Goal: Use online tool/utility: Utilize a website feature to perform a specific function

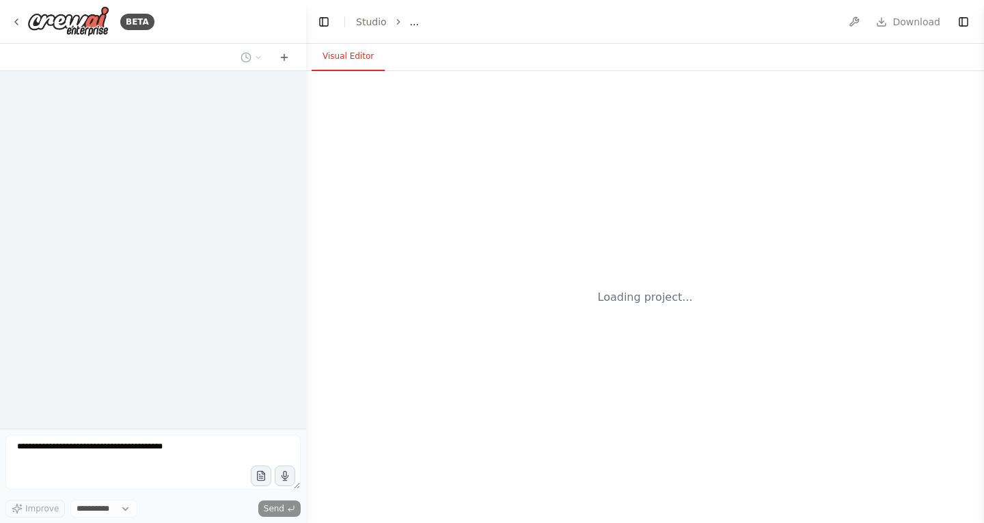
select select "****"
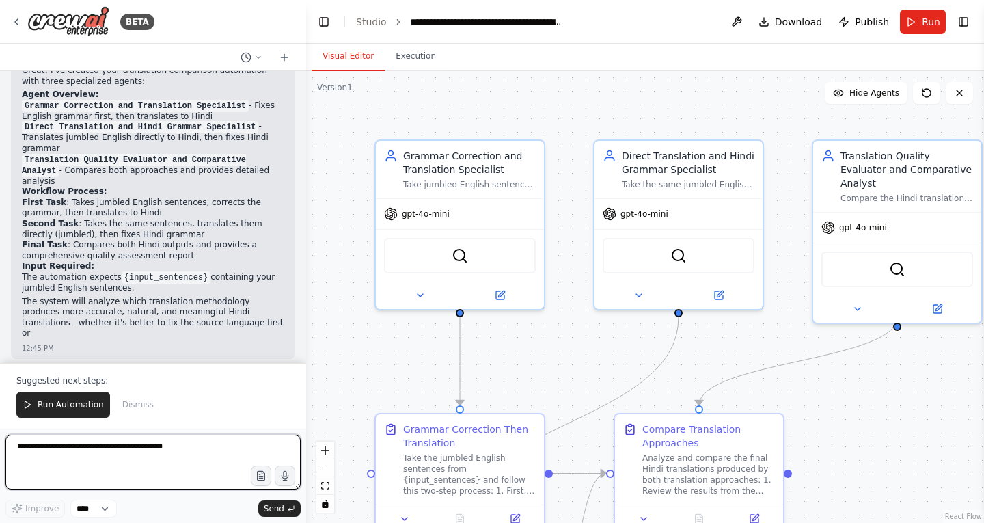
scroll to position [1054, 0]
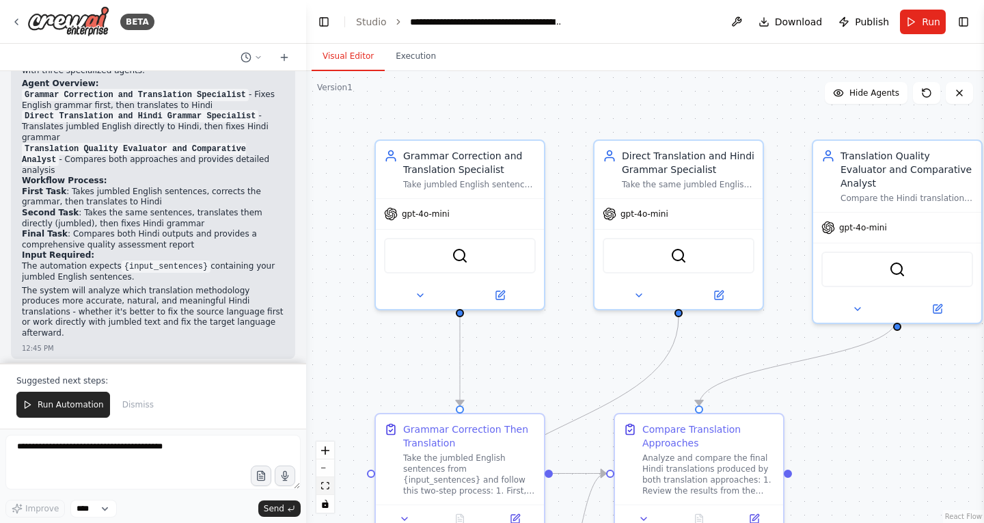
click at [331, 489] on button "fit view" at bounding box center [325, 486] width 18 height 18
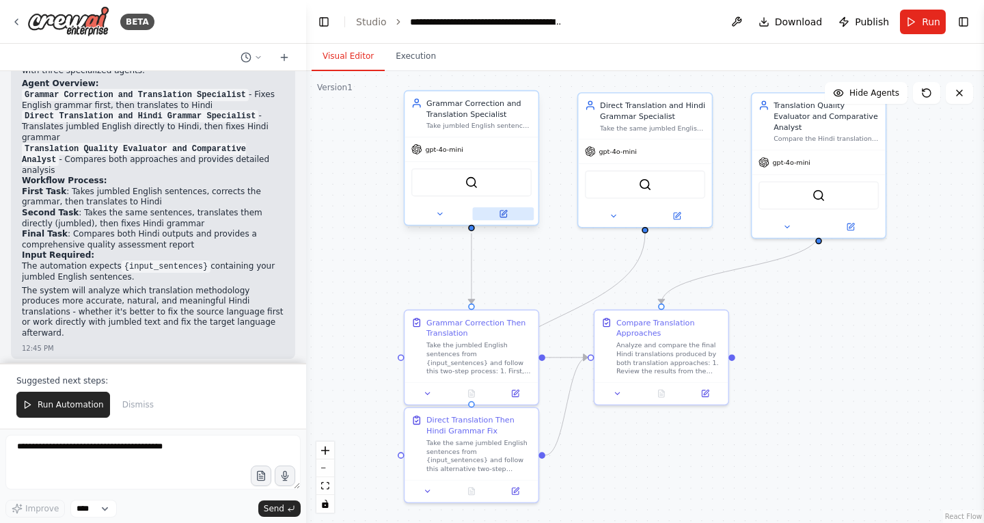
click at [510, 217] on button at bounding box center [503, 213] width 61 height 13
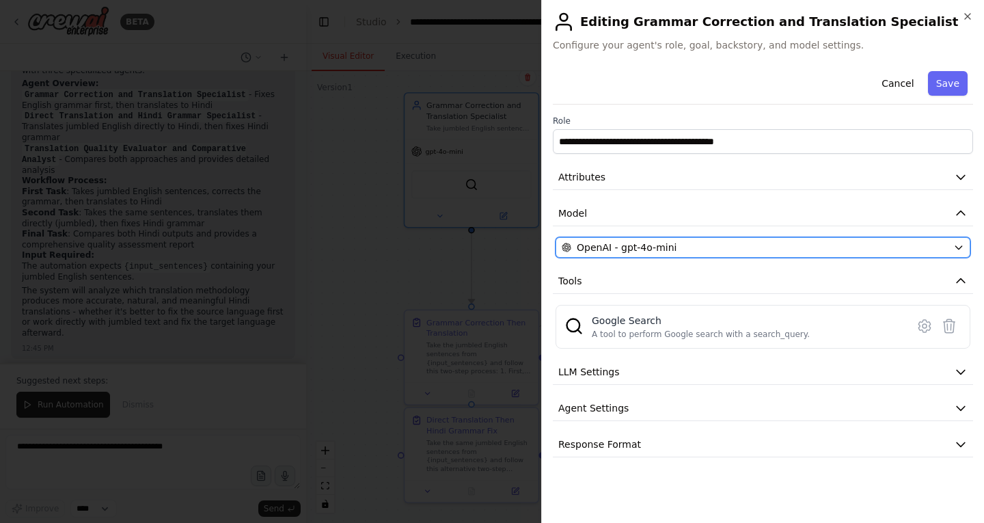
click at [730, 245] on div "OpenAI - gpt-4o-mini" at bounding box center [755, 248] width 386 height 14
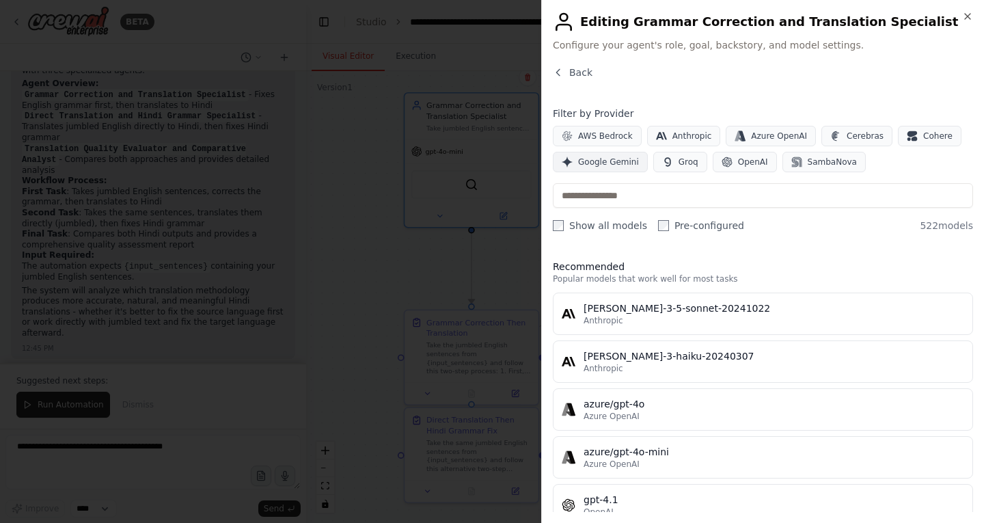
click at [616, 163] on span "Google Gemini" at bounding box center [608, 161] width 61 height 11
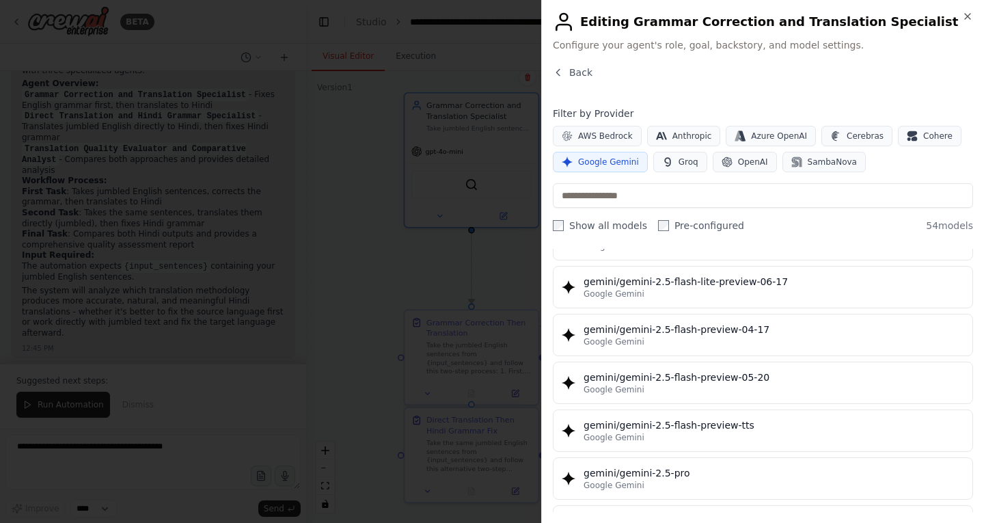
scroll to position [1427, 0]
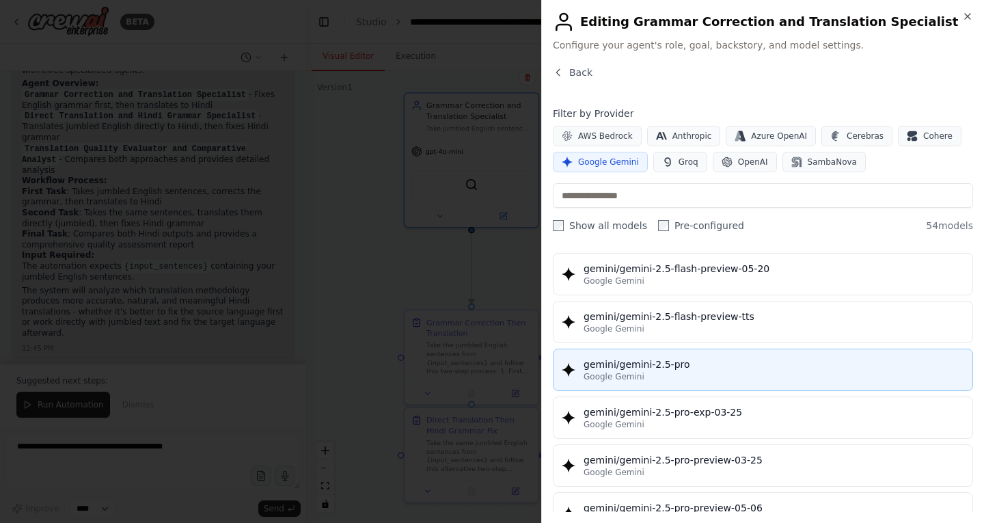
click at [669, 369] on div "gemini/gemini-2.5-pro" at bounding box center [774, 364] width 381 height 14
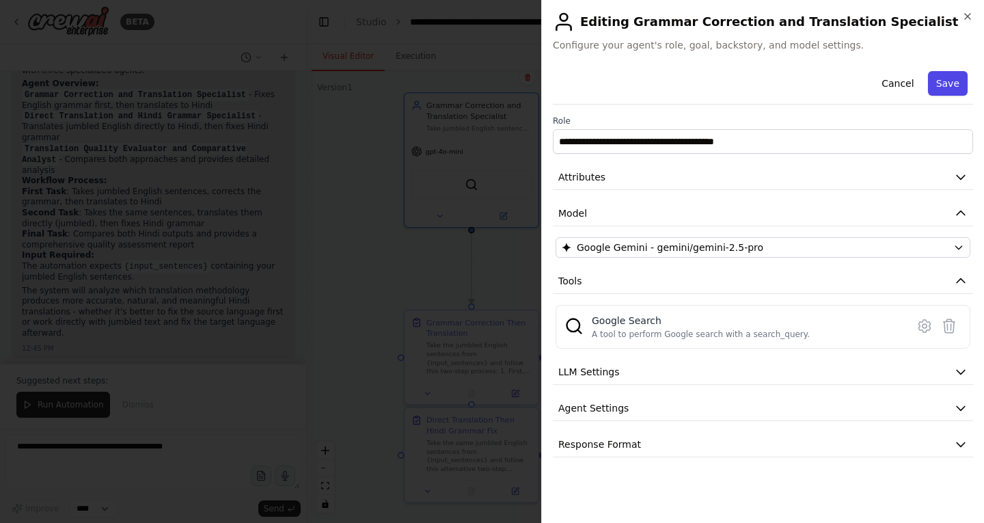
click at [962, 80] on button "Save" at bounding box center [948, 83] width 40 height 25
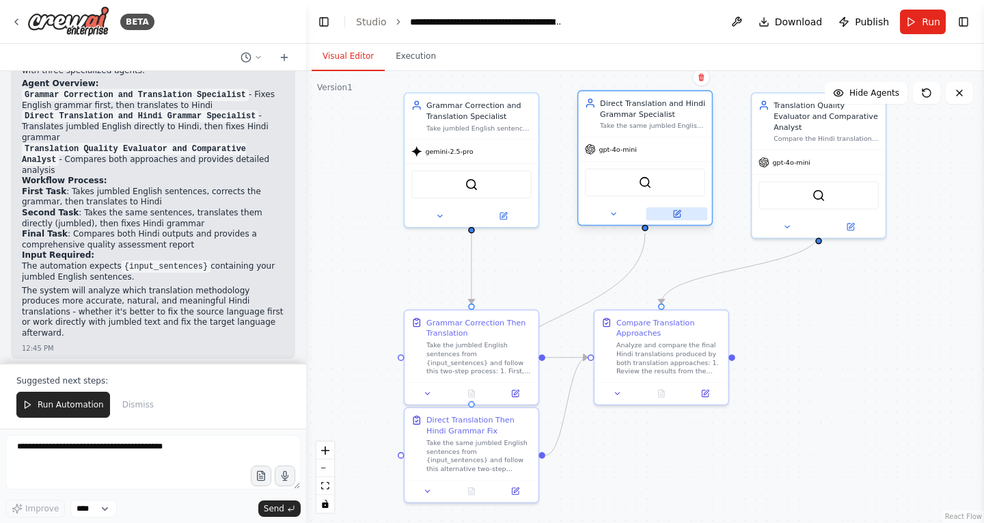
click at [681, 217] on icon at bounding box center [676, 213] width 9 height 9
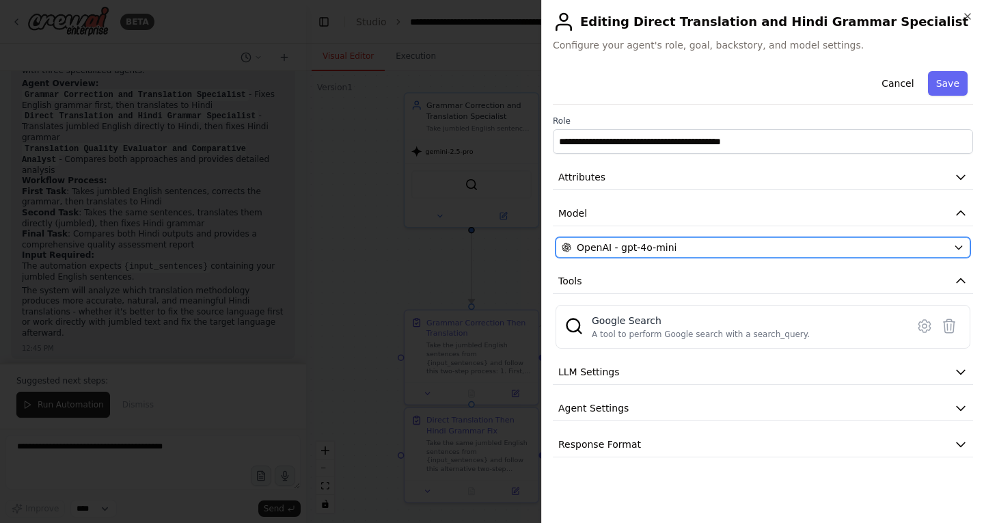
click at [663, 247] on span "OpenAI - gpt-4o-mini" at bounding box center [627, 248] width 100 height 14
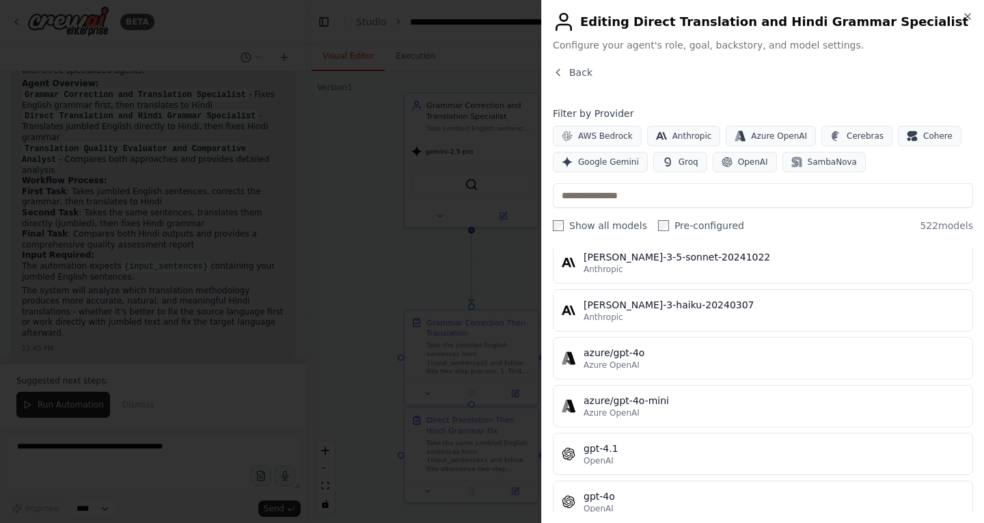
scroll to position [61, 0]
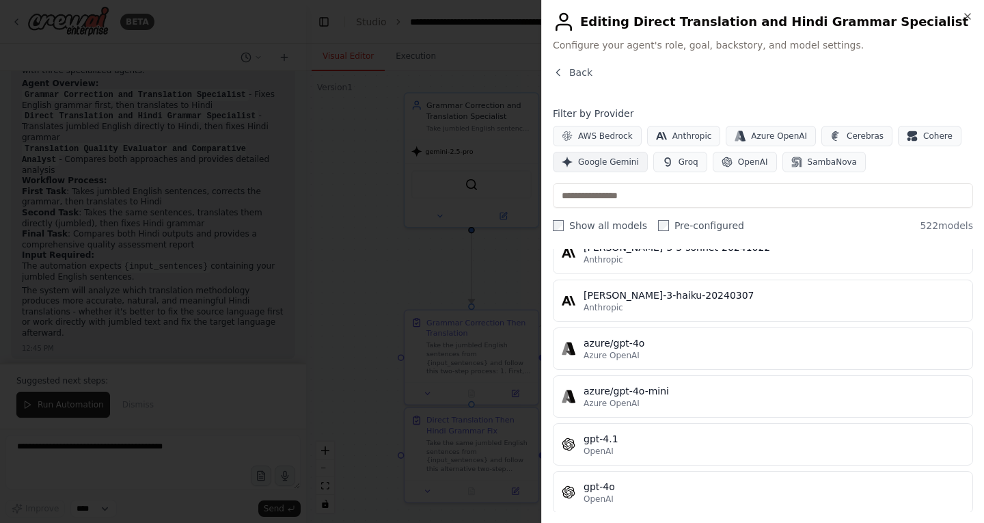
click at [623, 161] on span "Google Gemini" at bounding box center [608, 161] width 61 height 11
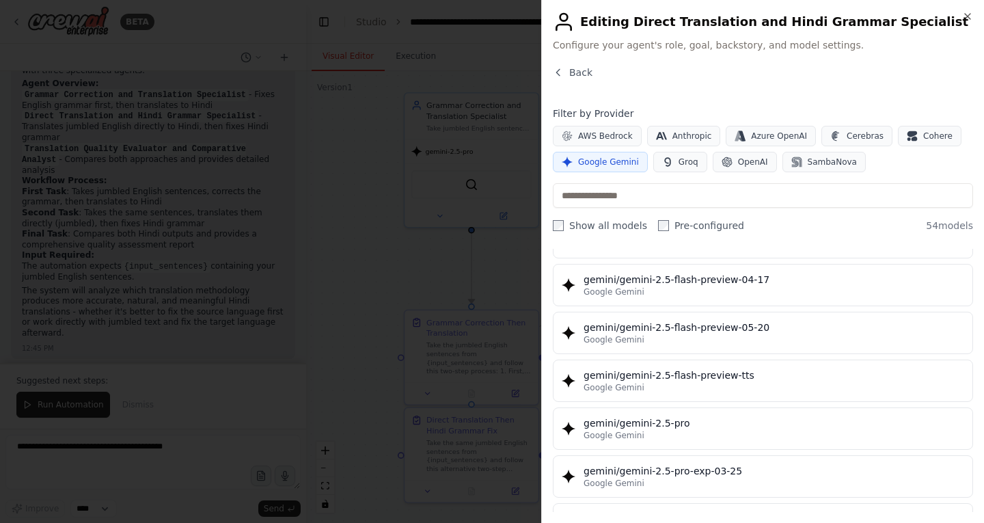
scroll to position [1369, 0]
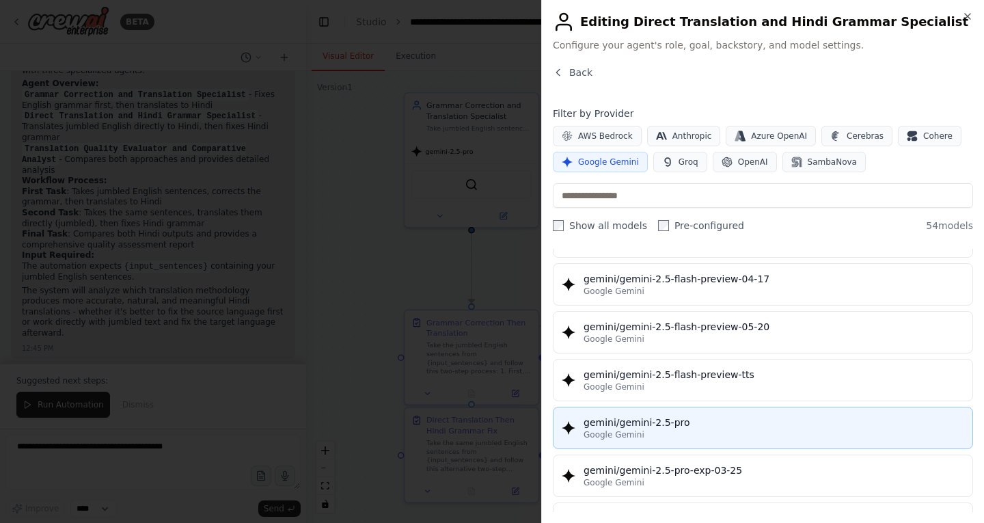
click at [660, 419] on div "gemini/gemini-2.5-pro" at bounding box center [774, 422] width 381 height 14
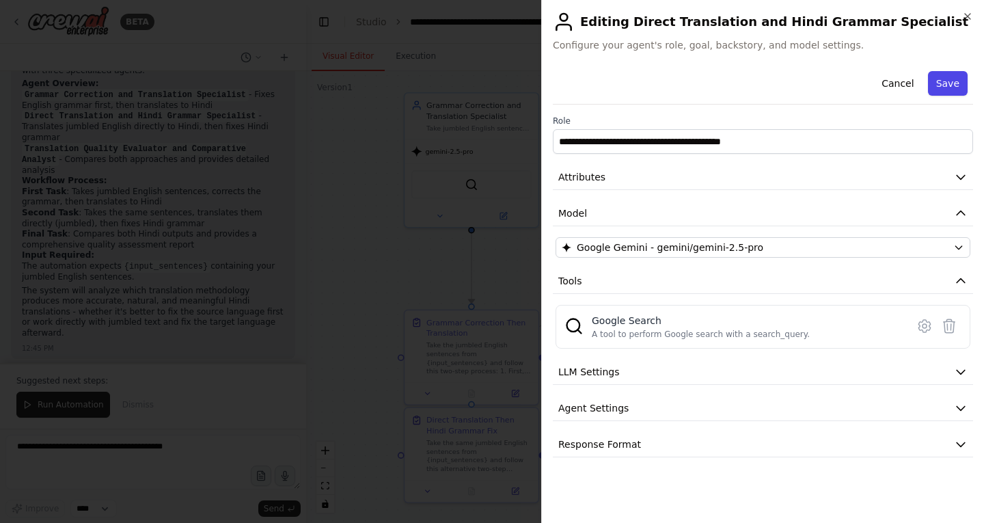
click at [949, 86] on button "Save" at bounding box center [948, 83] width 40 height 25
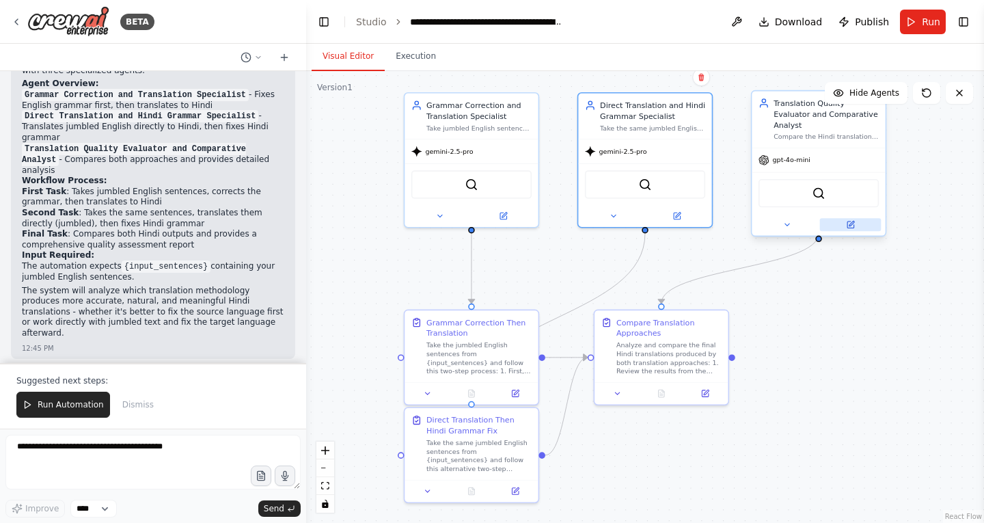
click at [851, 221] on icon at bounding box center [851, 223] width 5 height 5
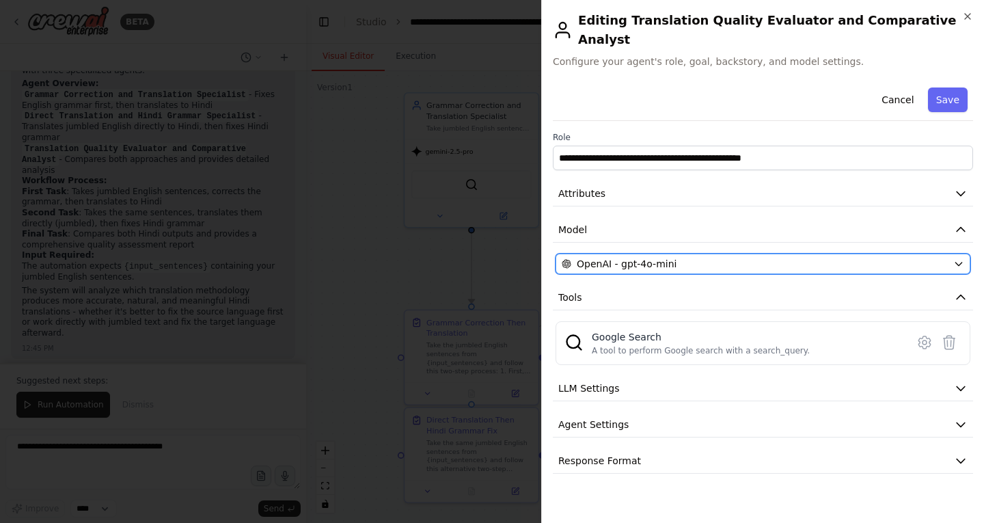
click at [735, 257] on div "OpenAI - gpt-4o-mini" at bounding box center [755, 264] width 386 height 14
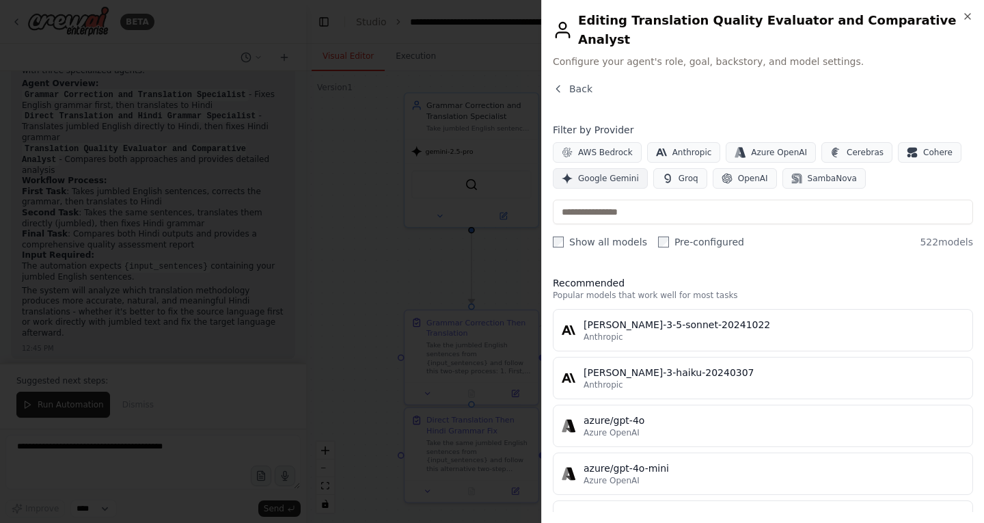
click at [620, 173] on span "Google Gemini" at bounding box center [608, 178] width 61 height 11
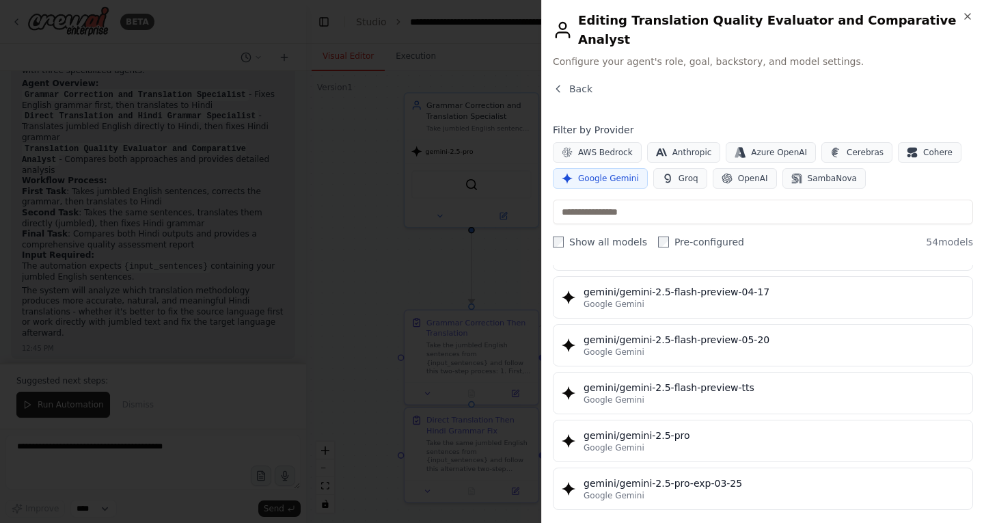
scroll to position [1374, 0]
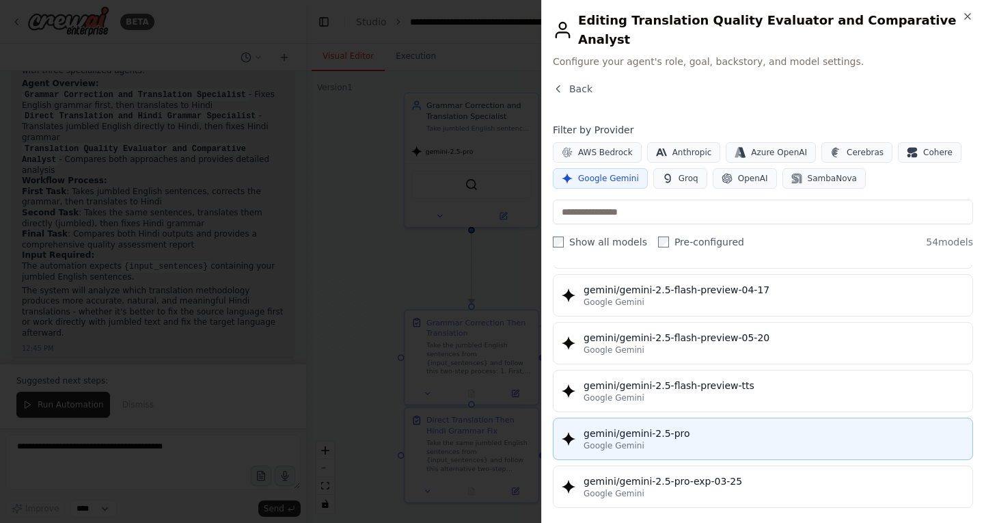
click at [652, 426] on div "gemini/gemini-2.5-pro" at bounding box center [774, 433] width 381 height 14
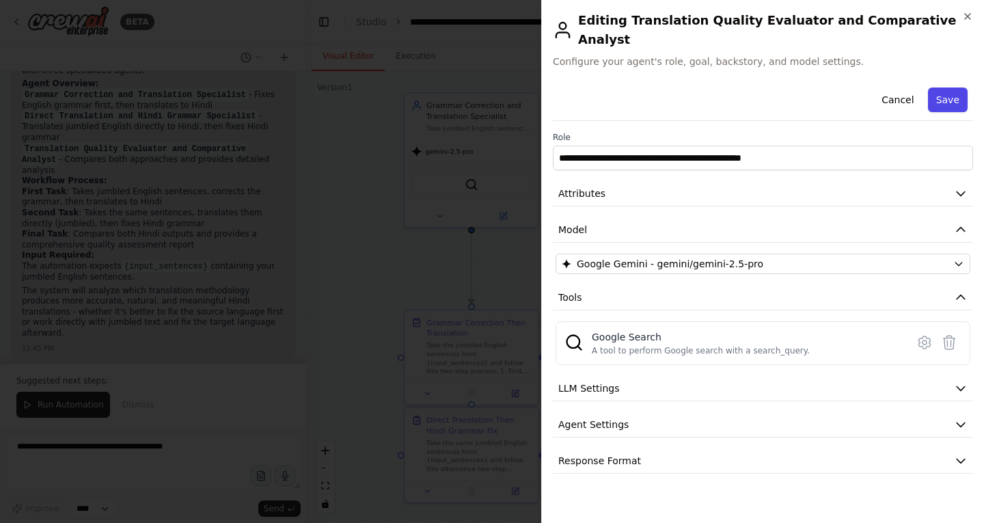
click at [943, 87] on button "Save" at bounding box center [948, 99] width 40 height 25
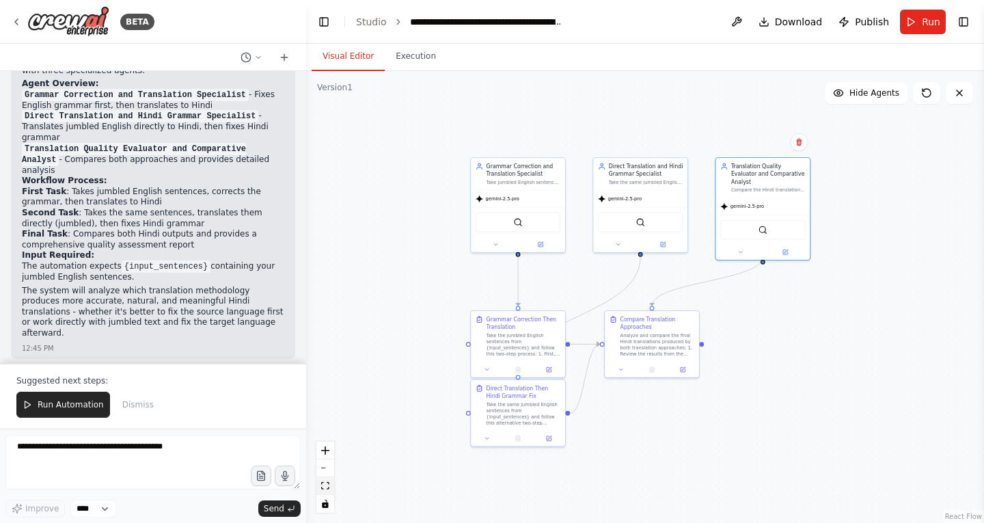
click at [331, 489] on button "fit view" at bounding box center [325, 486] width 18 height 18
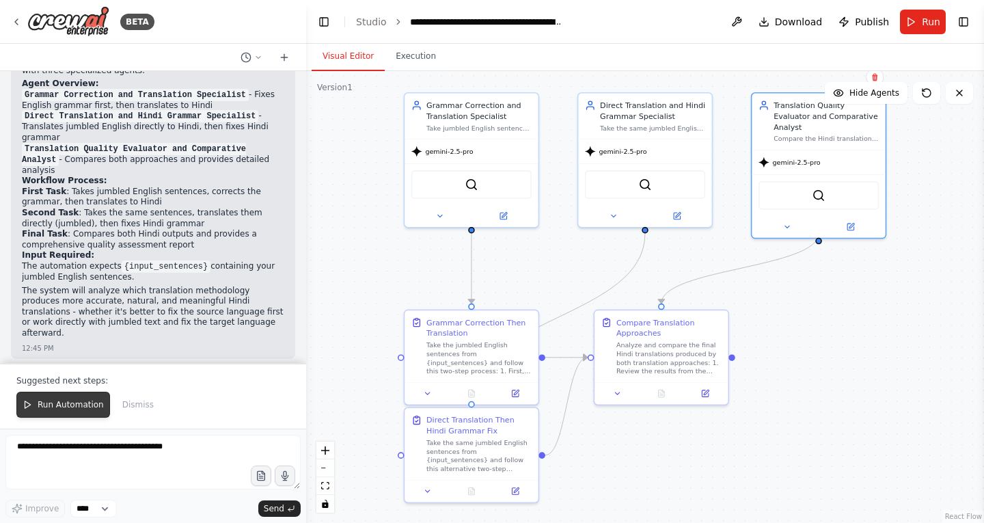
click at [59, 407] on span "Run Automation" at bounding box center [71, 404] width 66 height 11
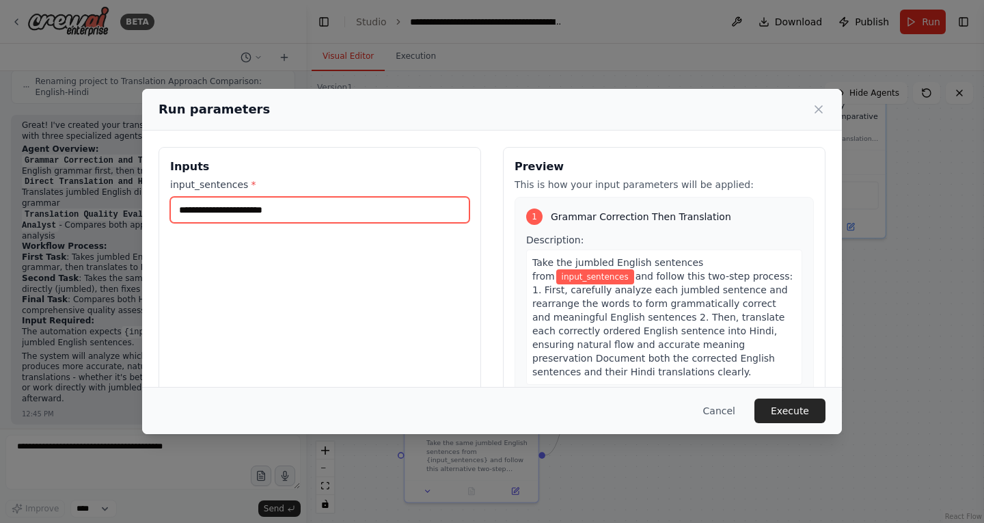
click at [277, 211] on input "input_sentences *" at bounding box center [319, 210] width 299 height 26
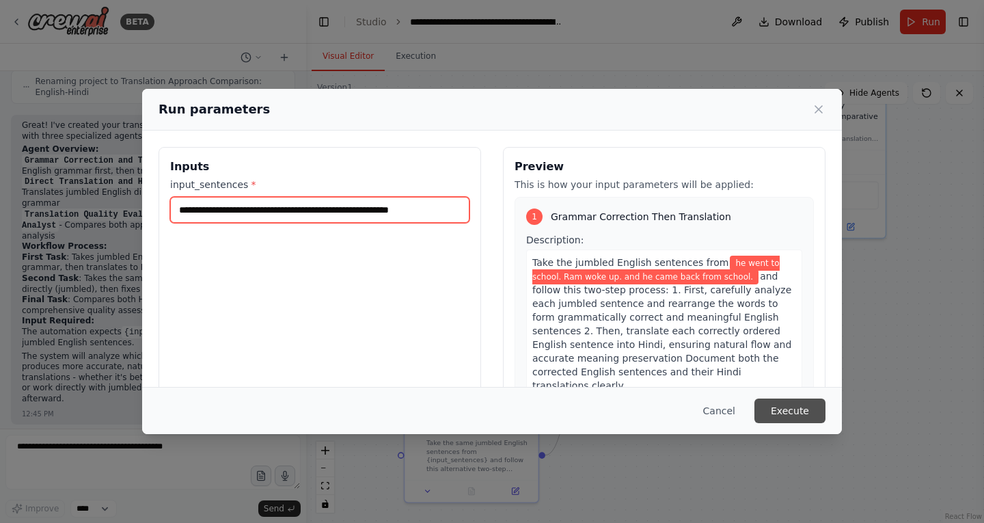
type input "**********"
click at [791, 405] on button "Execute" at bounding box center [789, 410] width 71 height 25
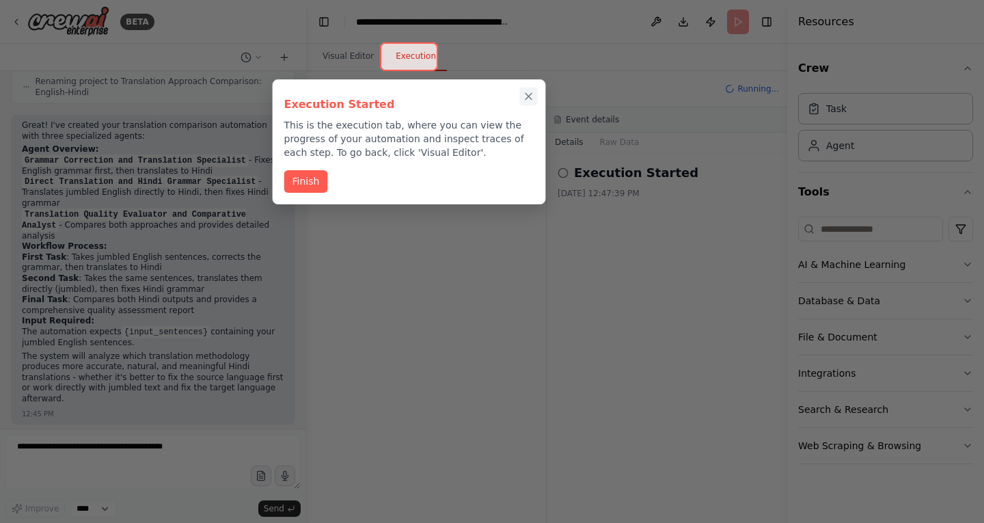
click at [527, 93] on icon "Close walkthrough" at bounding box center [529, 96] width 12 height 12
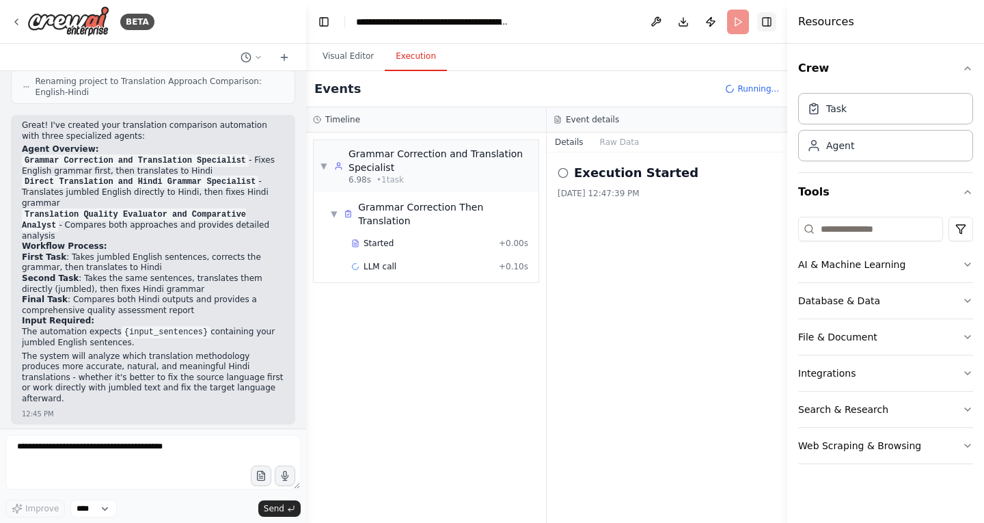
click at [769, 25] on button "Toggle Right Sidebar" at bounding box center [766, 21] width 19 height 19
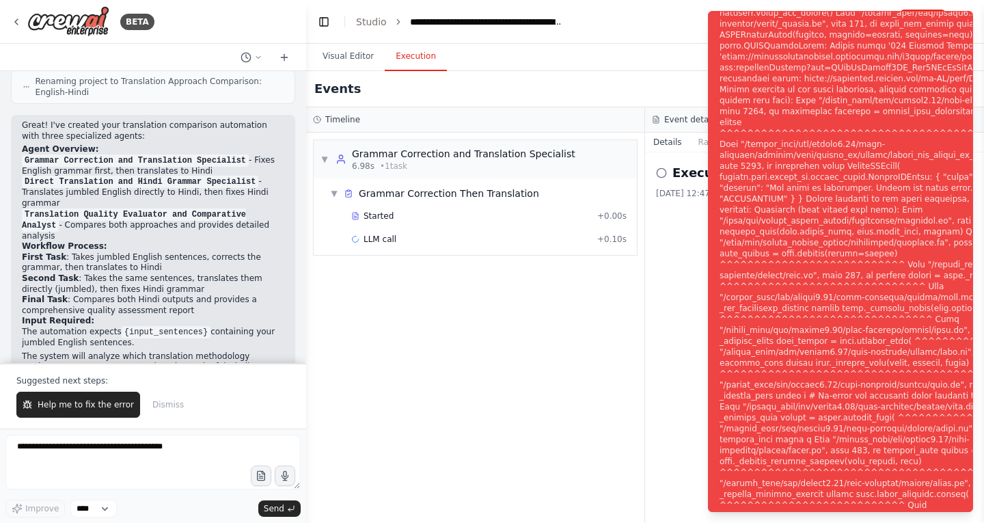
scroll to position [1054, 0]
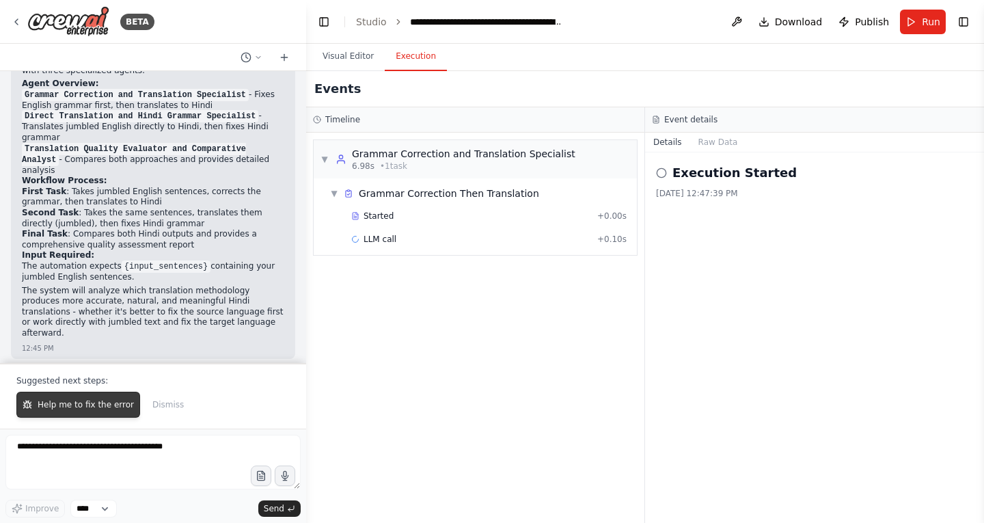
click at [87, 408] on span "Help me to fix the error" at bounding box center [86, 404] width 96 height 11
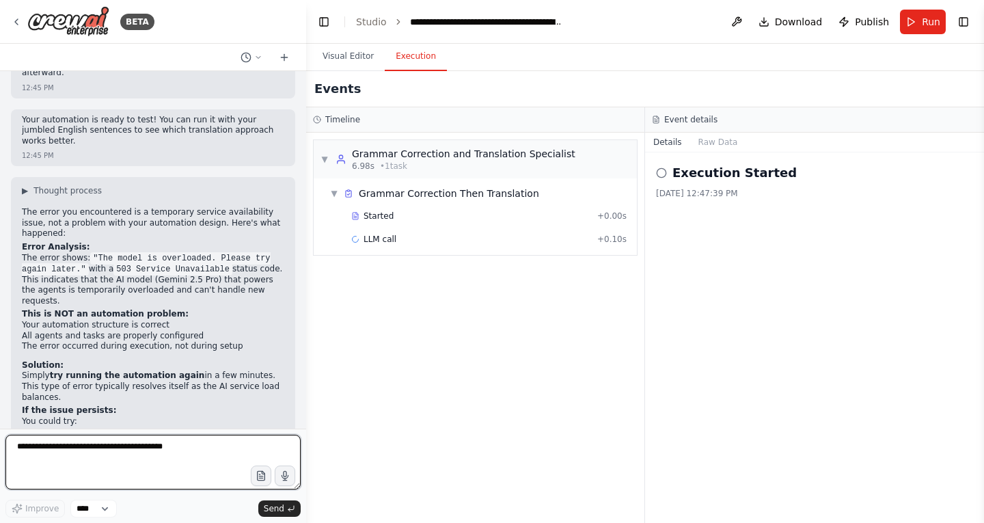
scroll to position [1326, 0]
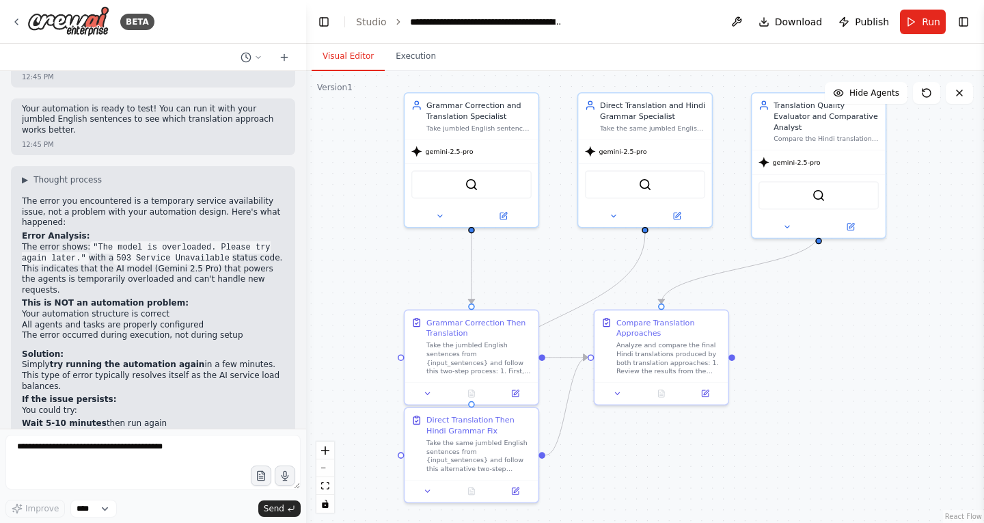
click at [342, 59] on button "Visual Editor" at bounding box center [348, 56] width 73 height 29
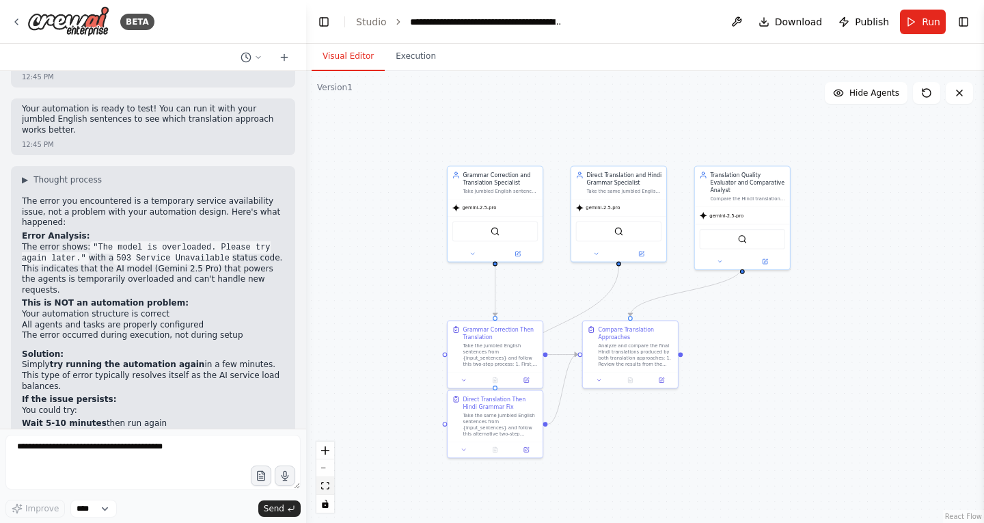
click at [327, 491] on button "fit view" at bounding box center [325, 486] width 18 height 18
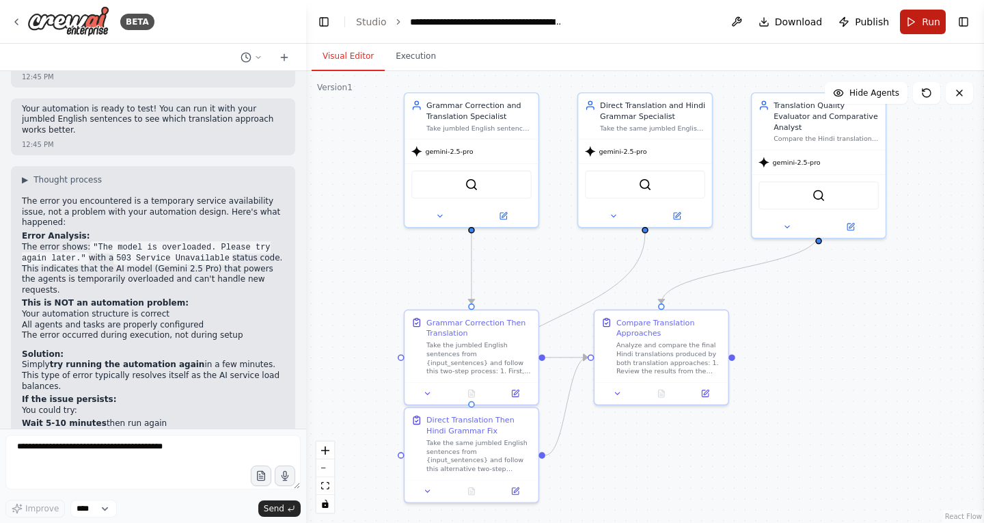
click at [921, 25] on button "Run" at bounding box center [923, 22] width 46 height 25
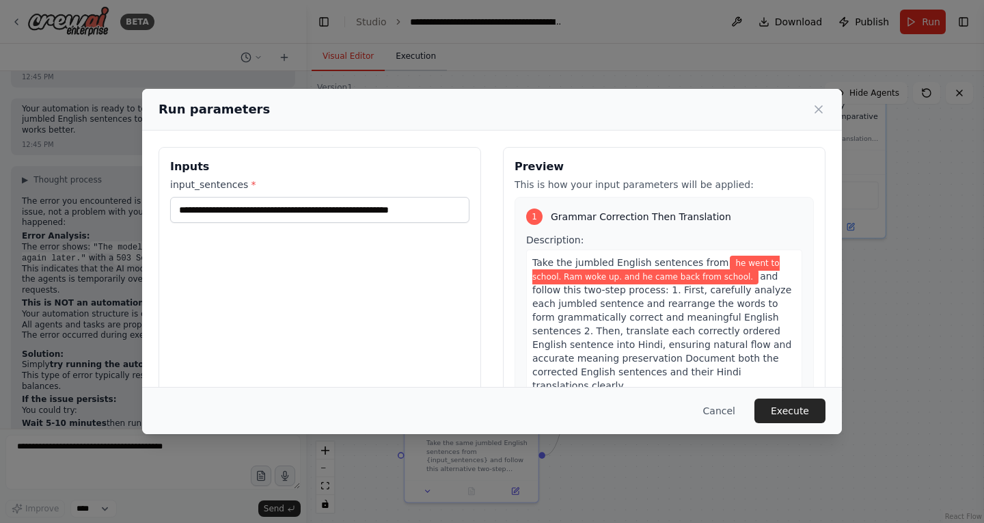
click at [413, 59] on div "**********" at bounding box center [492, 261] width 984 height 523
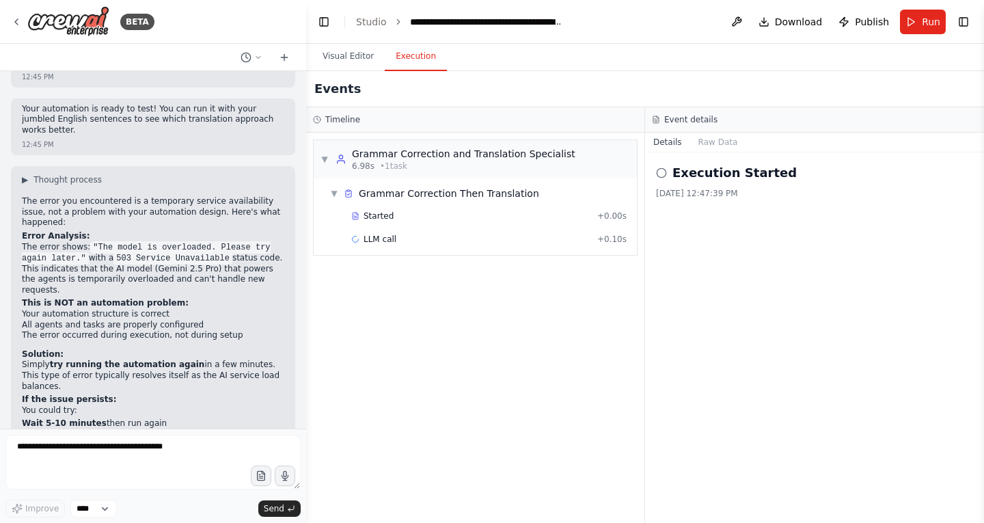
click at [419, 57] on button "Execution" at bounding box center [416, 56] width 62 height 29
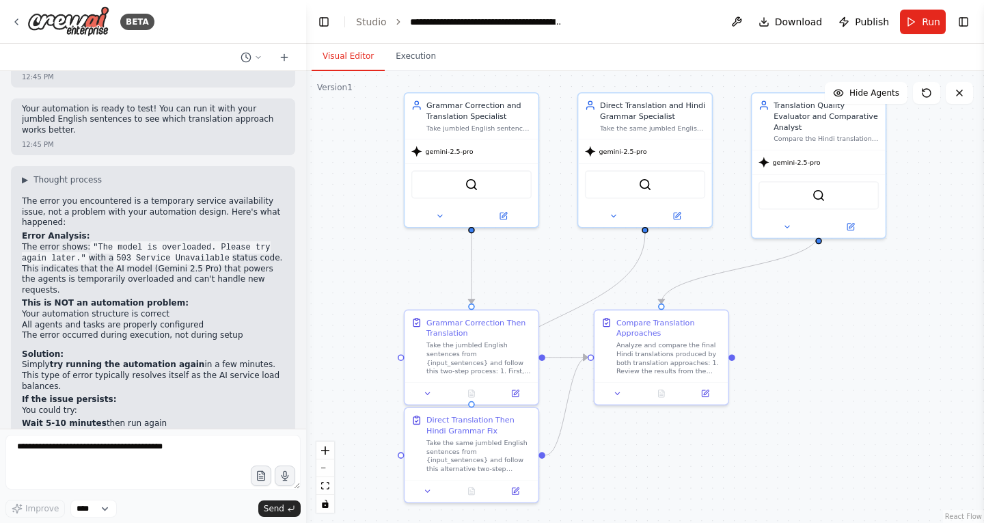
click at [336, 53] on button "Visual Editor" at bounding box center [348, 56] width 73 height 29
click at [920, 20] on button "Run" at bounding box center [923, 22] width 46 height 25
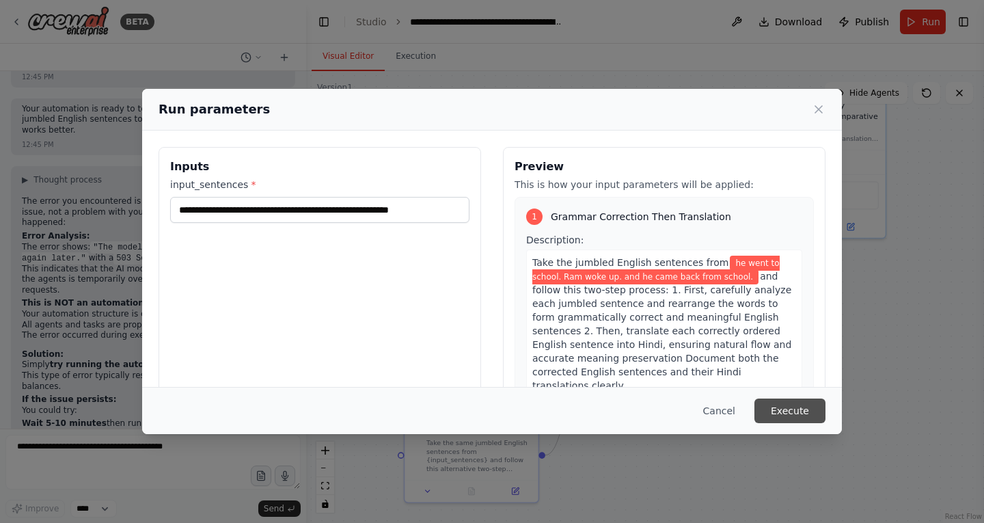
click at [797, 413] on button "Execute" at bounding box center [789, 410] width 71 height 25
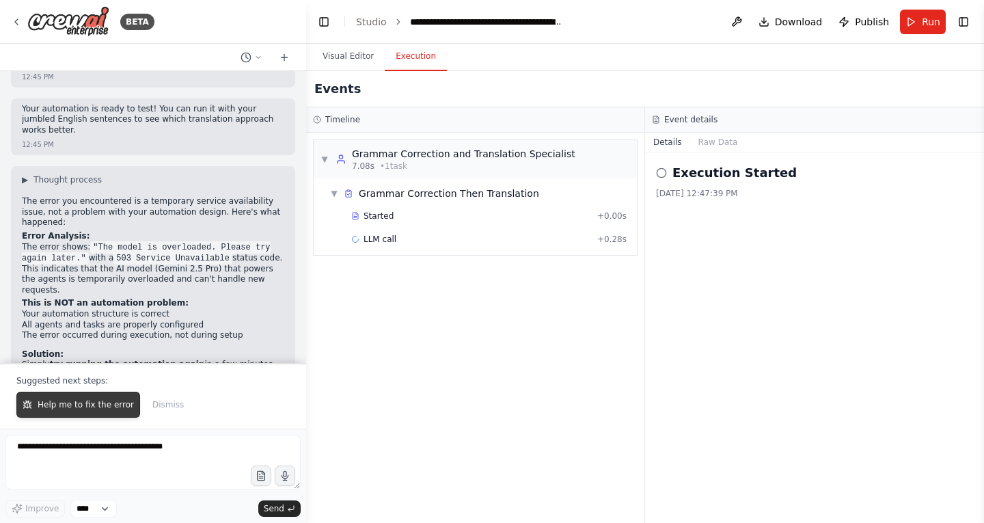
click at [103, 412] on button "Help me to fix the error" at bounding box center [78, 405] width 124 height 26
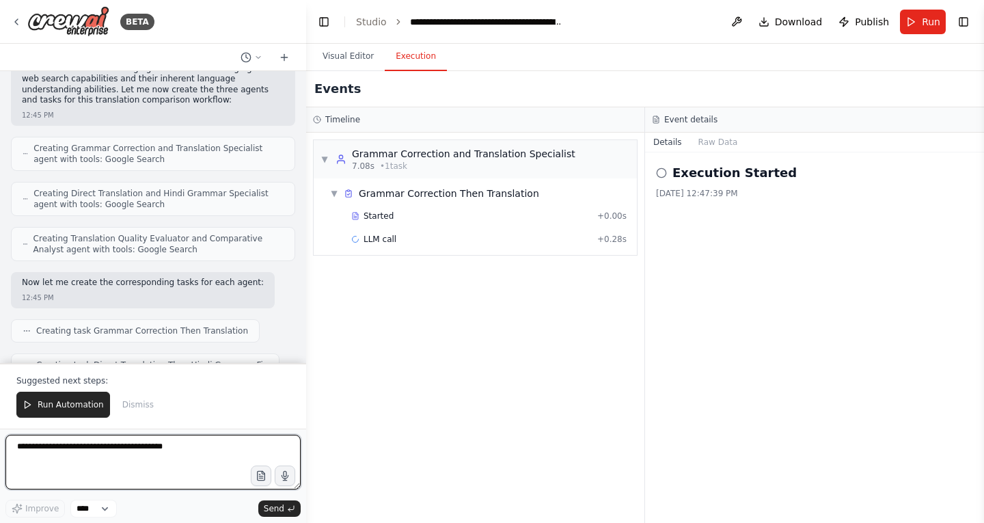
scroll to position [0, 0]
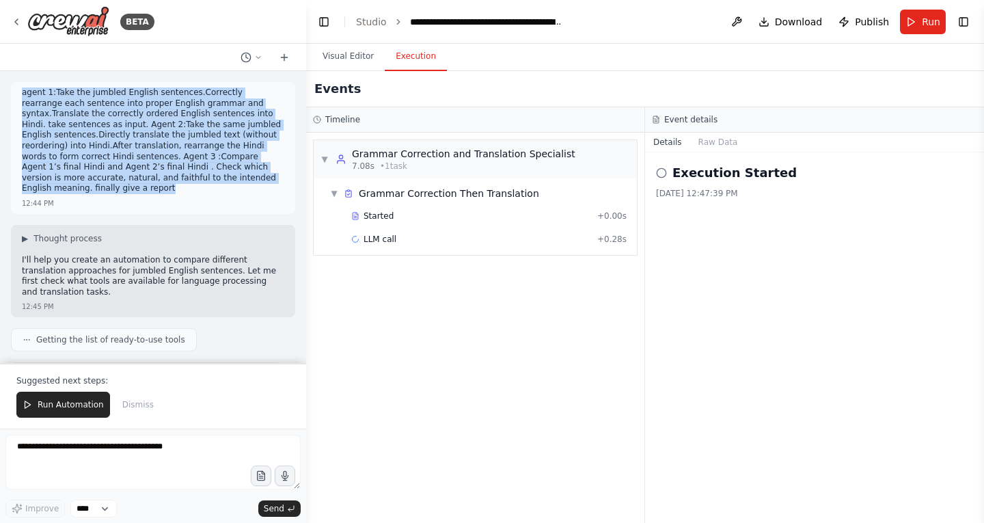
drag, startPoint x: 23, startPoint y: 94, endPoint x: 213, endPoint y: 185, distance: 211.2
click at [213, 185] on div "agent 1:Take the jumbled English sentences.Correctly rearrange each sentence in…" at bounding box center [153, 141] width 262 height 109
copy p "agent 1:Take the jumbled English sentences.Correctly rearrange each sentence in…"
